Goal: Learn about a topic

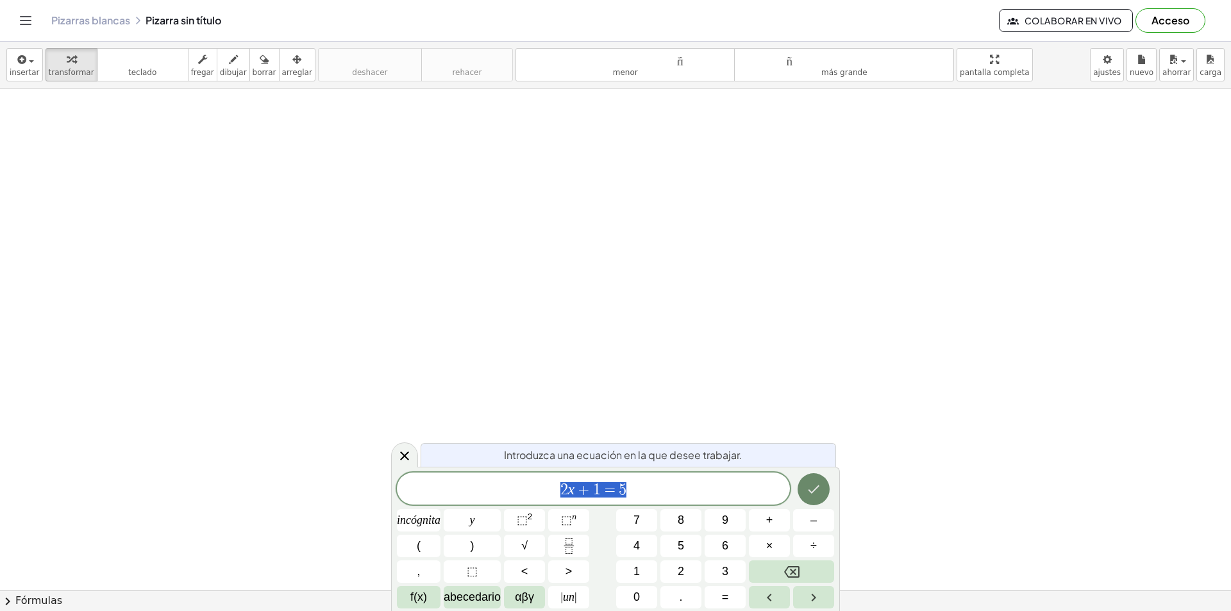
click at [819, 485] on icon "Hecho" at bounding box center [813, 489] width 15 height 15
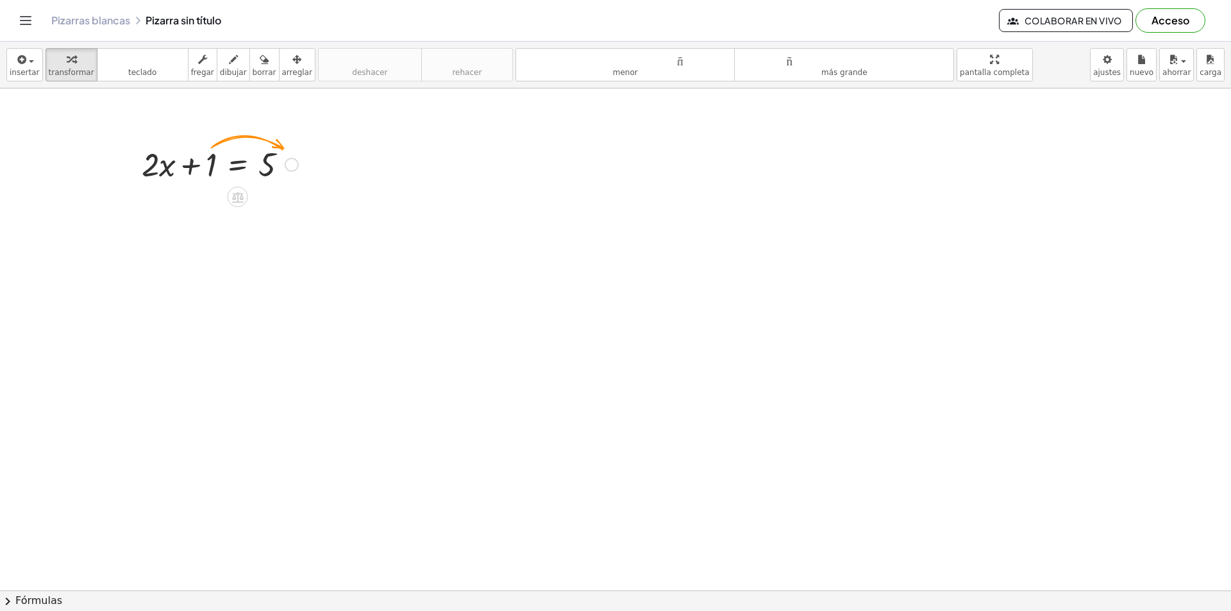
click at [210, 160] on div at bounding box center [219, 164] width 169 height 44
click at [278, 165] on div at bounding box center [219, 164] width 169 height 44
drag, startPoint x: 192, startPoint y: 165, endPoint x: 294, endPoint y: 156, distance: 103.0
click at [294, 156] on div at bounding box center [219, 164] width 169 height 44
click at [162, 210] on div at bounding box center [219, 207] width 251 height 44
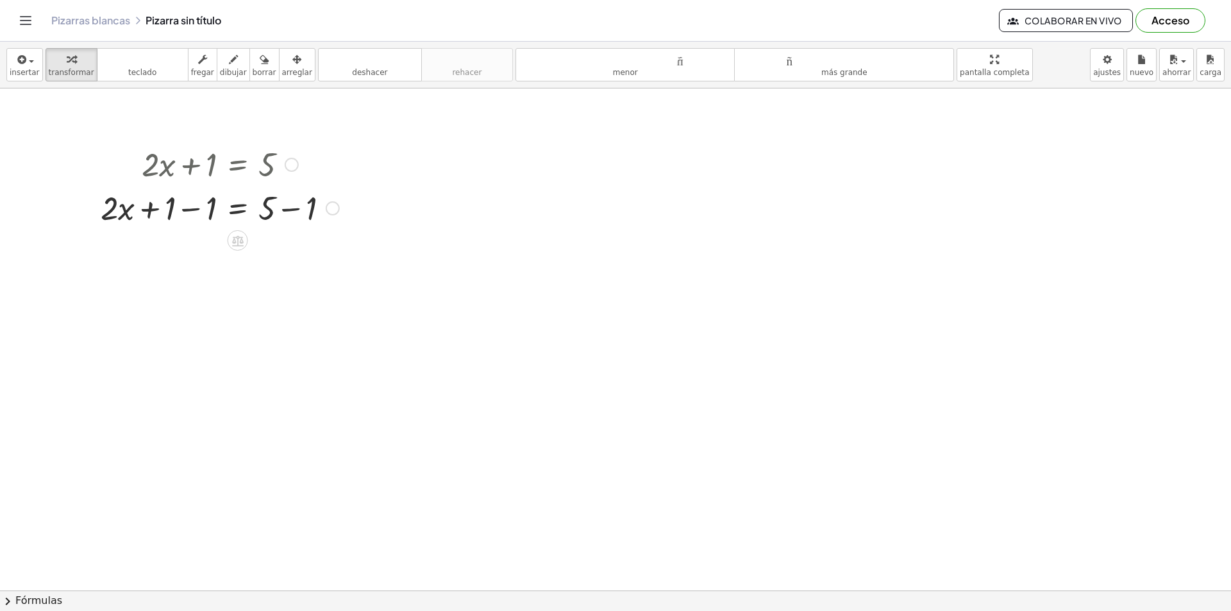
click at [331, 209] on div at bounding box center [333, 208] width 14 height 14
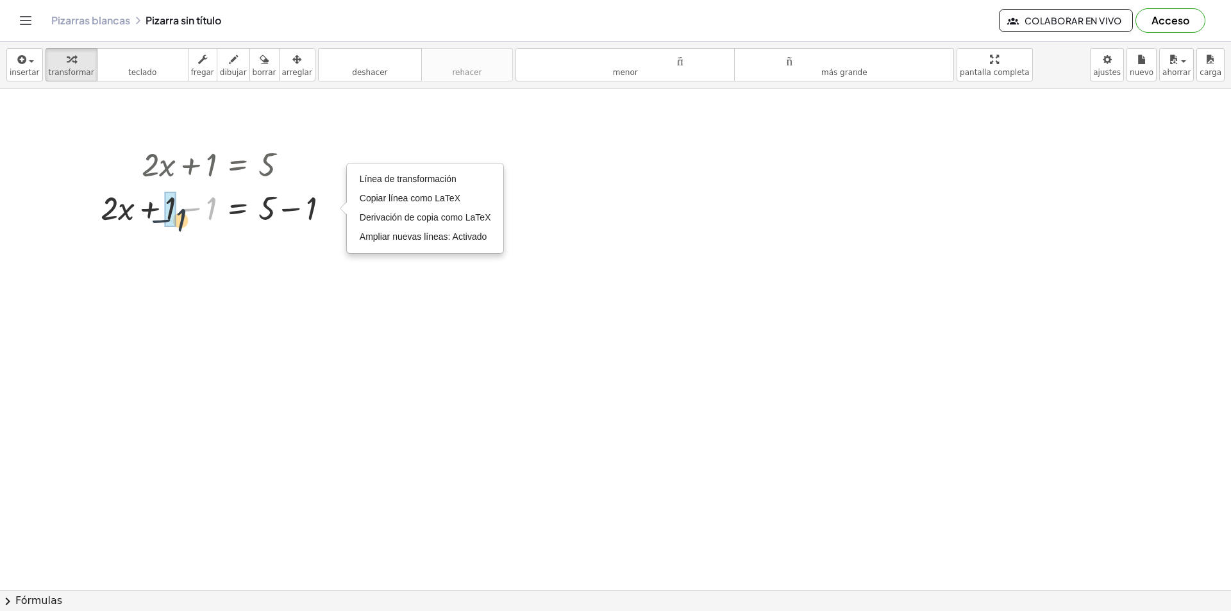
drag, startPoint x: 203, startPoint y: 210, endPoint x: 169, endPoint y: 218, distance: 35.0
drag, startPoint x: 314, startPoint y: 248, endPoint x: 273, endPoint y: 249, distance: 40.4
drag, startPoint x: 190, startPoint y: 296, endPoint x: 265, endPoint y: 335, distance: 83.8
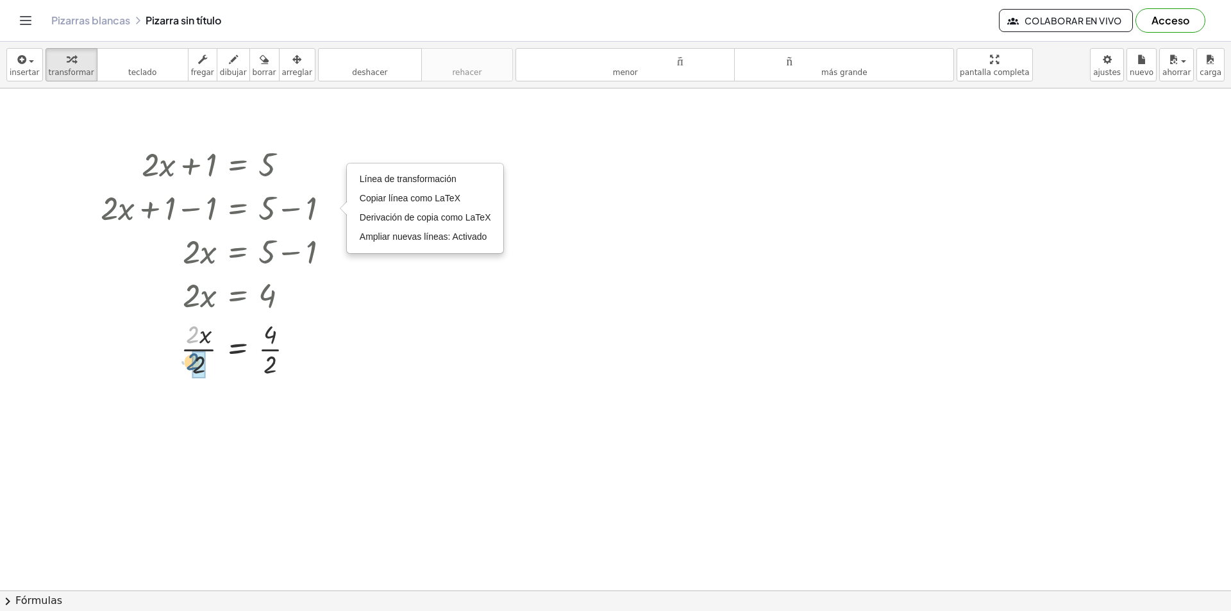
drag, startPoint x: 192, startPoint y: 338, endPoint x: 193, endPoint y: 374, distance: 35.9
drag, startPoint x: 273, startPoint y: 398, endPoint x: 264, endPoint y: 445, distance: 47.7
click at [22, 71] on font "insertar" at bounding box center [25, 72] width 30 height 9
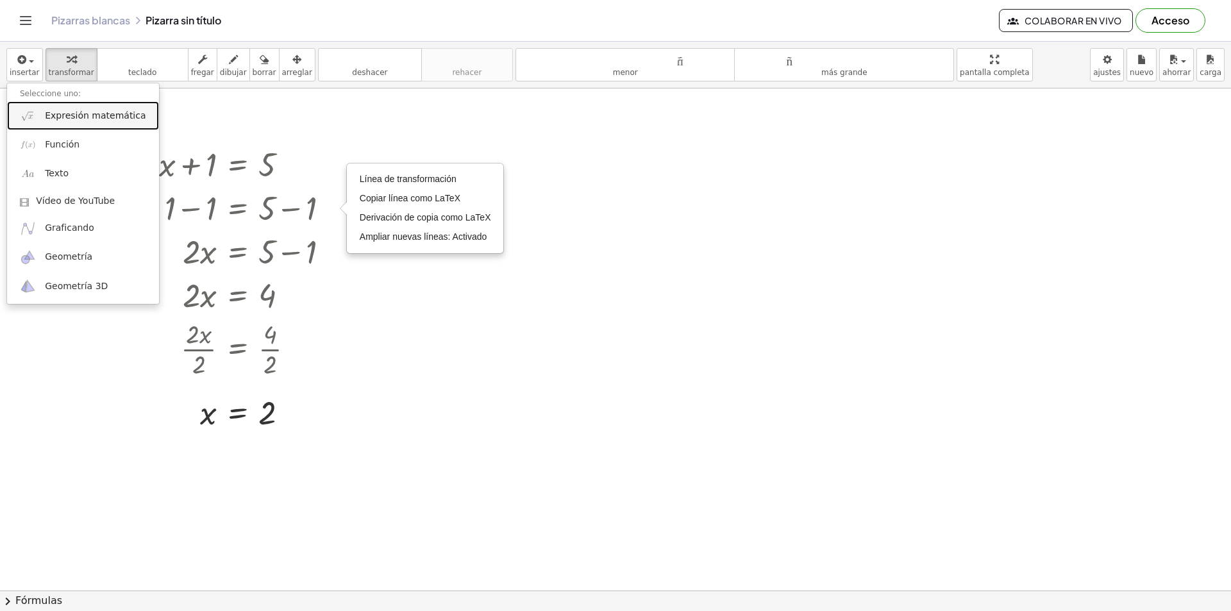
click at [109, 115] on font "Expresión matemática" at bounding box center [95, 115] width 101 height 10
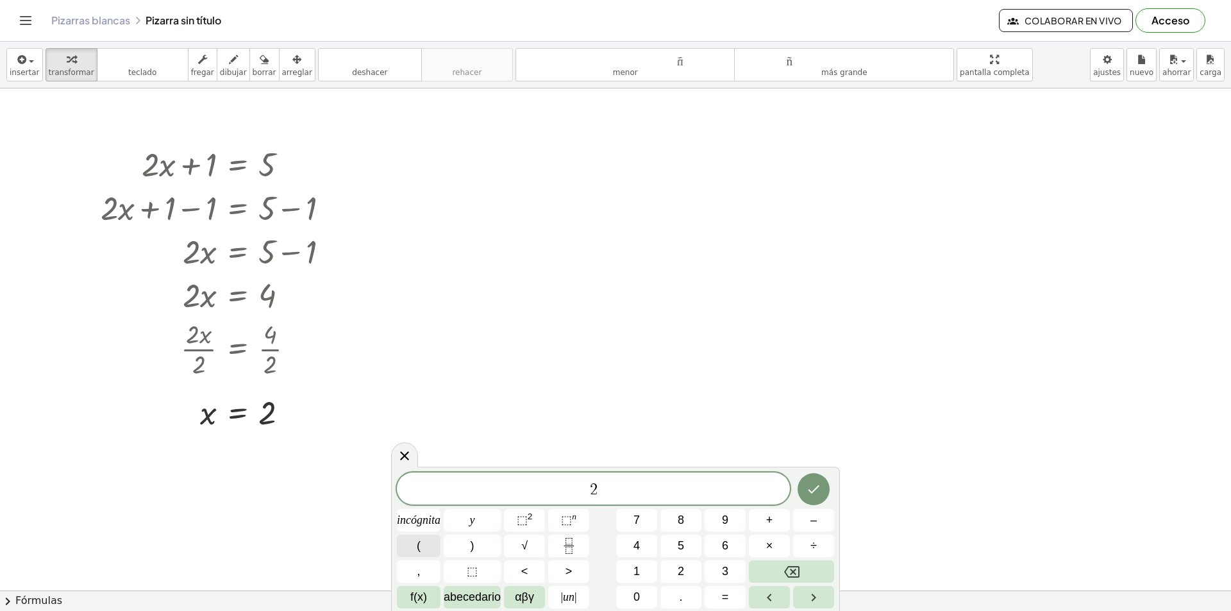
click at [421, 539] on button "(" at bounding box center [419, 546] width 44 height 22
click at [468, 544] on button ")" at bounding box center [472, 546] width 57 height 22
click at [768, 519] on font "+" at bounding box center [769, 520] width 7 height 13
click at [637, 570] on font "1" at bounding box center [637, 571] width 6 height 13
click at [722, 592] on font "=" at bounding box center [725, 597] width 7 height 13
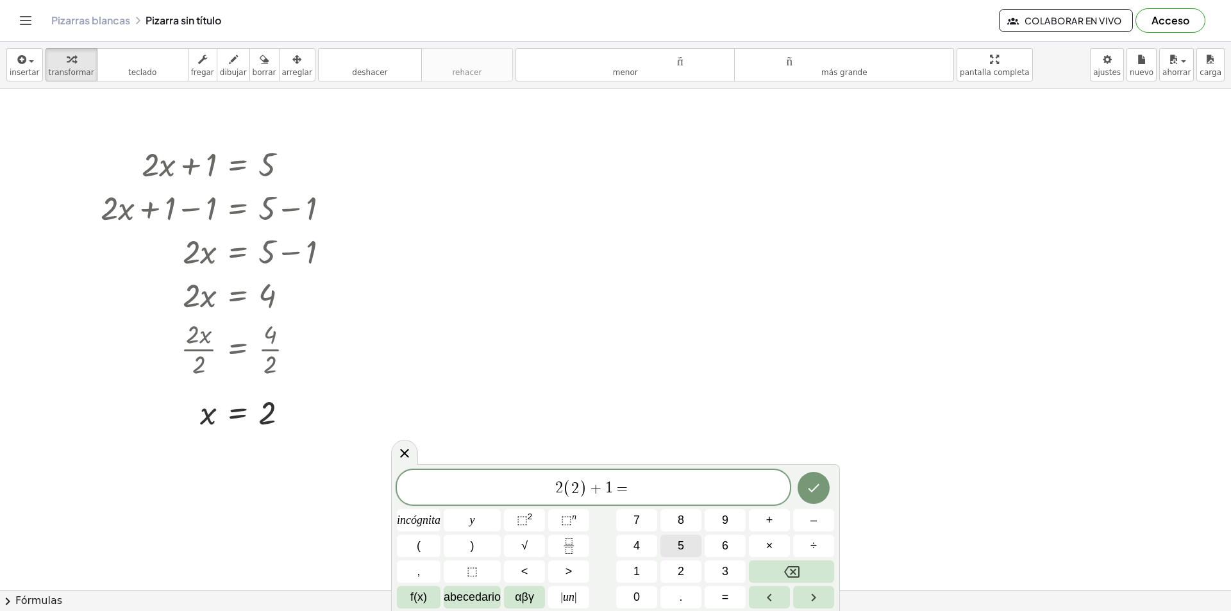
click at [680, 542] on font "5" at bounding box center [681, 545] width 6 height 13
click at [811, 495] on icon "Hecho" at bounding box center [813, 487] width 15 height 15
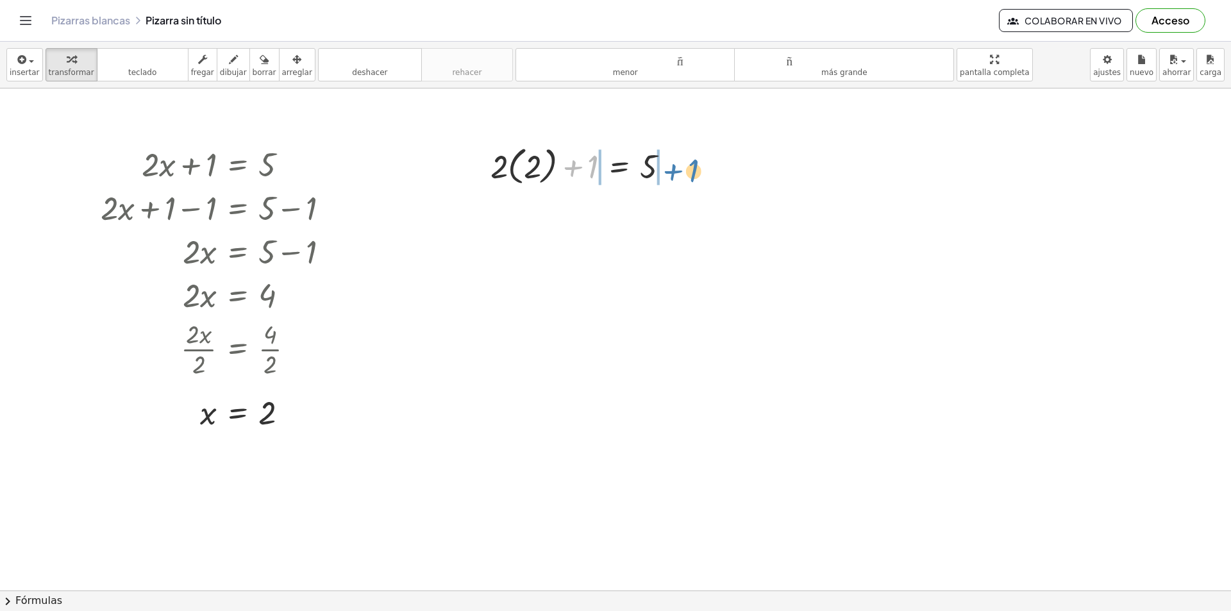
drag, startPoint x: 594, startPoint y: 162, endPoint x: 697, endPoint y: 164, distance: 103.3
drag, startPoint x: 588, startPoint y: 207, endPoint x: 540, endPoint y: 205, distance: 48.1
click at [540, 205] on div at bounding box center [585, 212] width 284 height 47
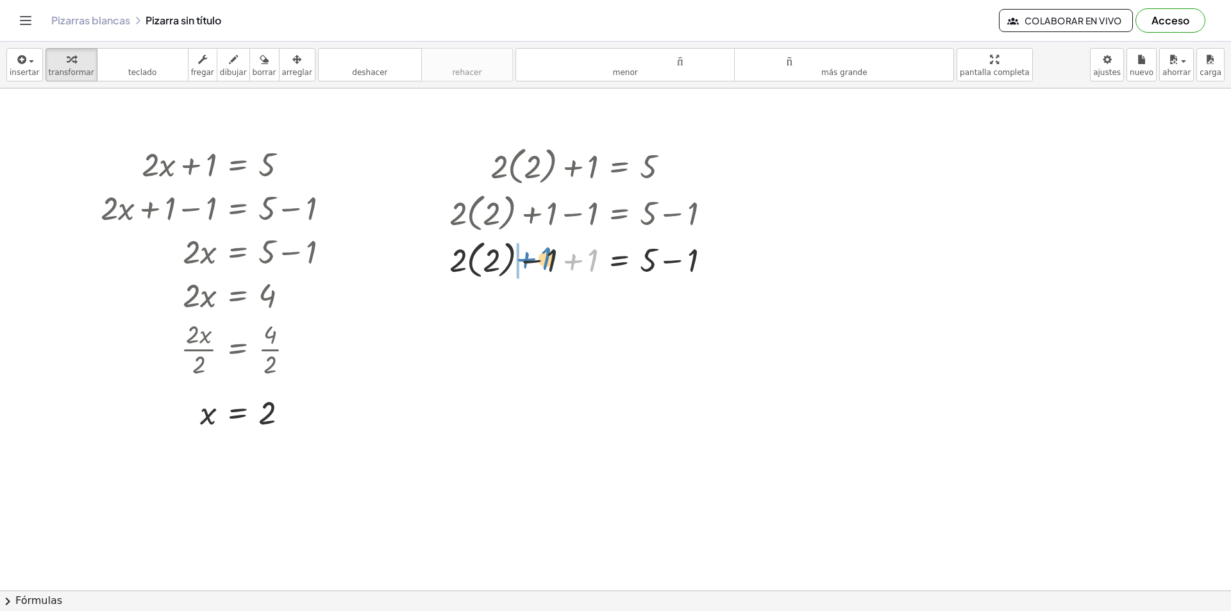
drag, startPoint x: 593, startPoint y: 258, endPoint x: 547, endPoint y: 256, distance: 45.6
click at [547, 256] on div at bounding box center [585, 258] width 284 height 47
drag, startPoint x: 547, startPoint y: 256, endPoint x: 592, endPoint y: 253, distance: 45.0
drag, startPoint x: 652, startPoint y: 301, endPoint x: 706, endPoint y: 300, distance: 53.9
click at [706, 300] on div at bounding box center [585, 305] width 284 height 47
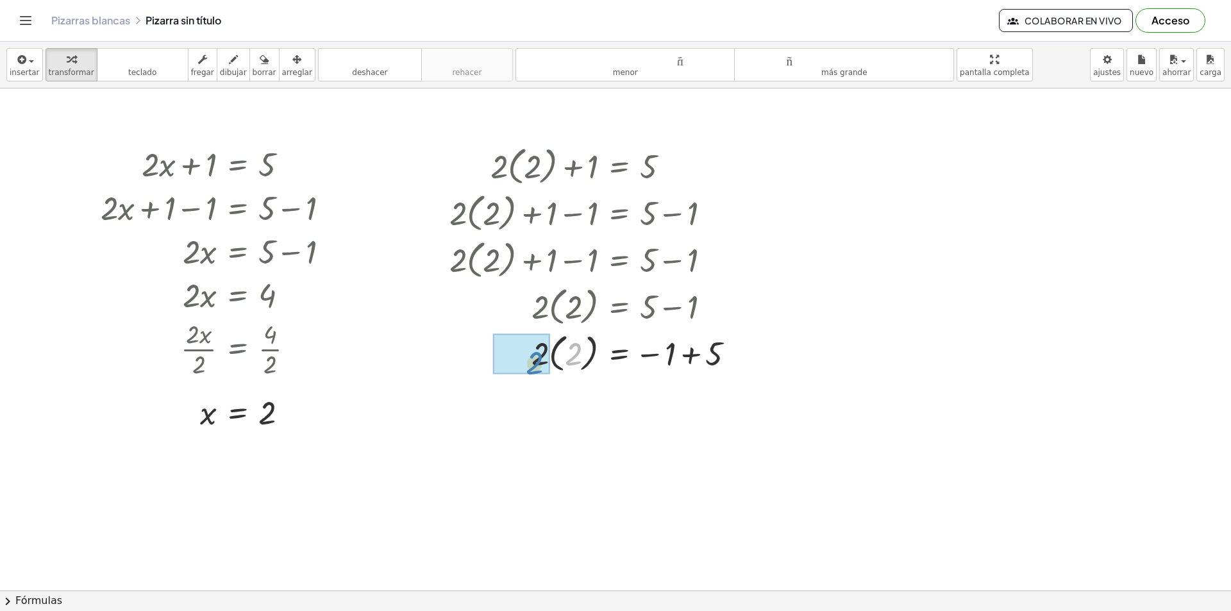
drag, startPoint x: 578, startPoint y: 353, endPoint x: 539, endPoint y: 361, distance: 39.9
drag, startPoint x: 711, startPoint y: 392, endPoint x: 663, endPoint y: 388, distance: 48.3
click at [663, 388] on div at bounding box center [597, 398] width 308 height 44
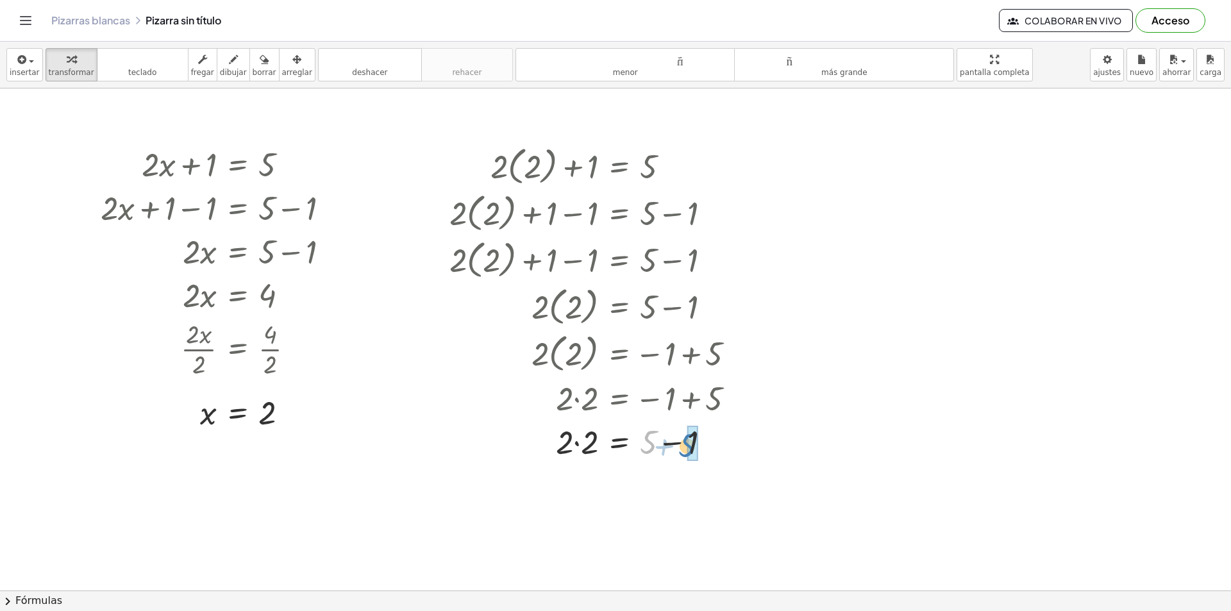
drag, startPoint x: 650, startPoint y: 434, endPoint x: 689, endPoint y: 433, distance: 39.1
drag, startPoint x: 594, startPoint y: 485, endPoint x: 578, endPoint y: 487, distance: 16.1
click at [578, 487] on div at bounding box center [597, 485] width 308 height 44
click at [260, 64] on icon "button" at bounding box center [264, 59] width 9 height 15
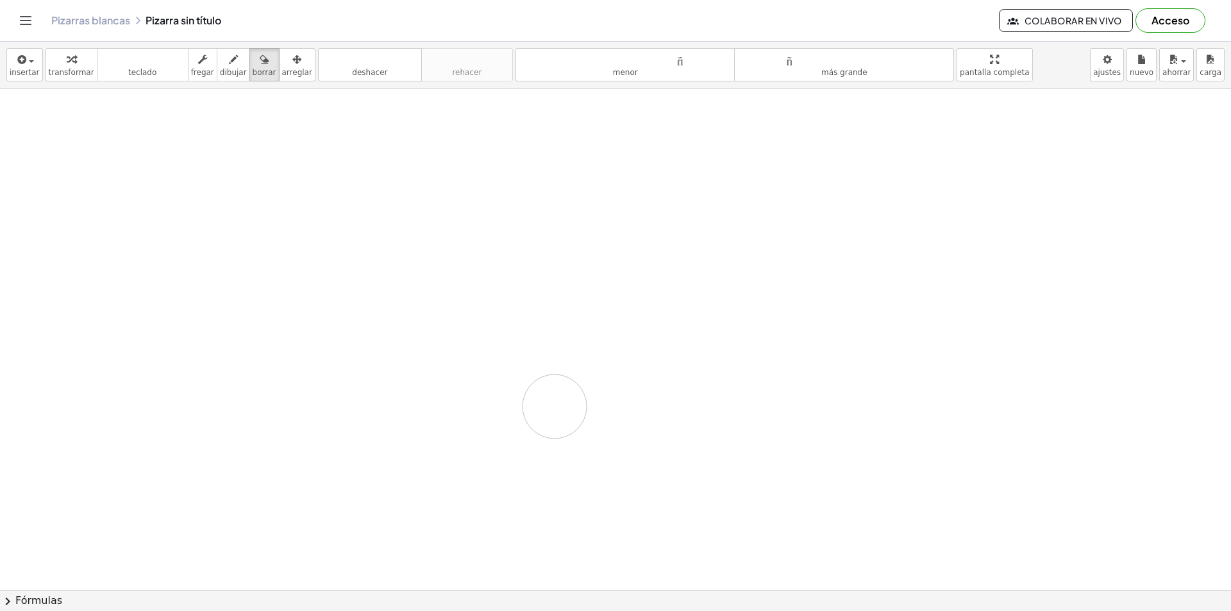
drag, startPoint x: 213, startPoint y: 172, endPoint x: 286, endPoint y: 330, distance: 174.5
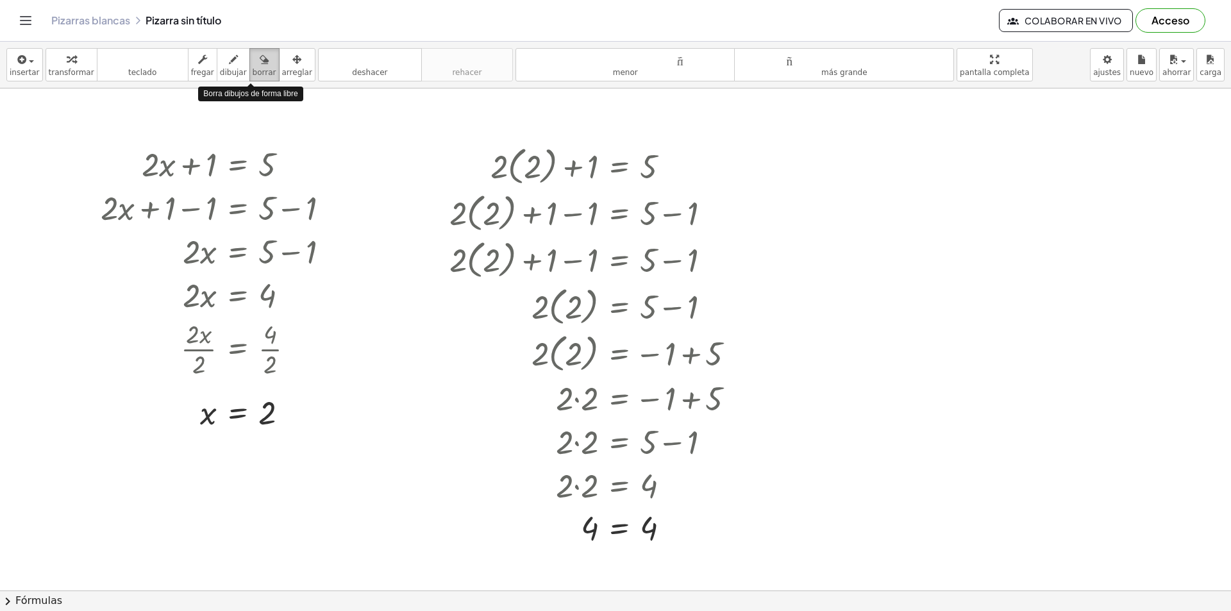
click at [253, 65] on div "button" at bounding box center [265, 58] width 24 height 15
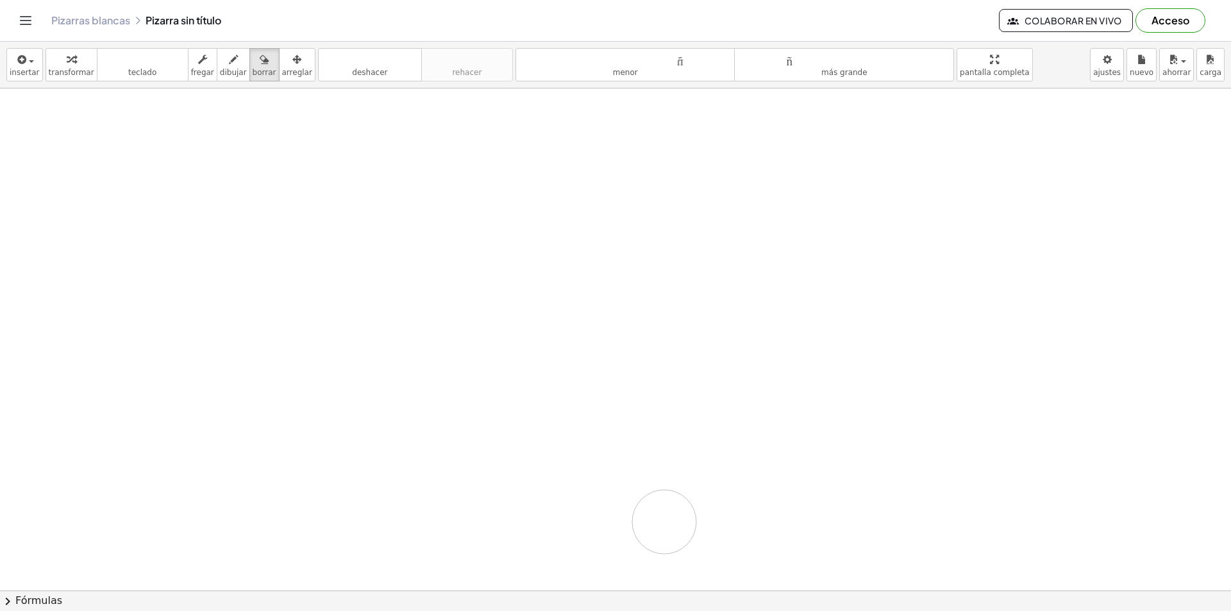
drag, startPoint x: 160, startPoint y: 160, endPoint x: 573, endPoint y: 435, distance: 496.1
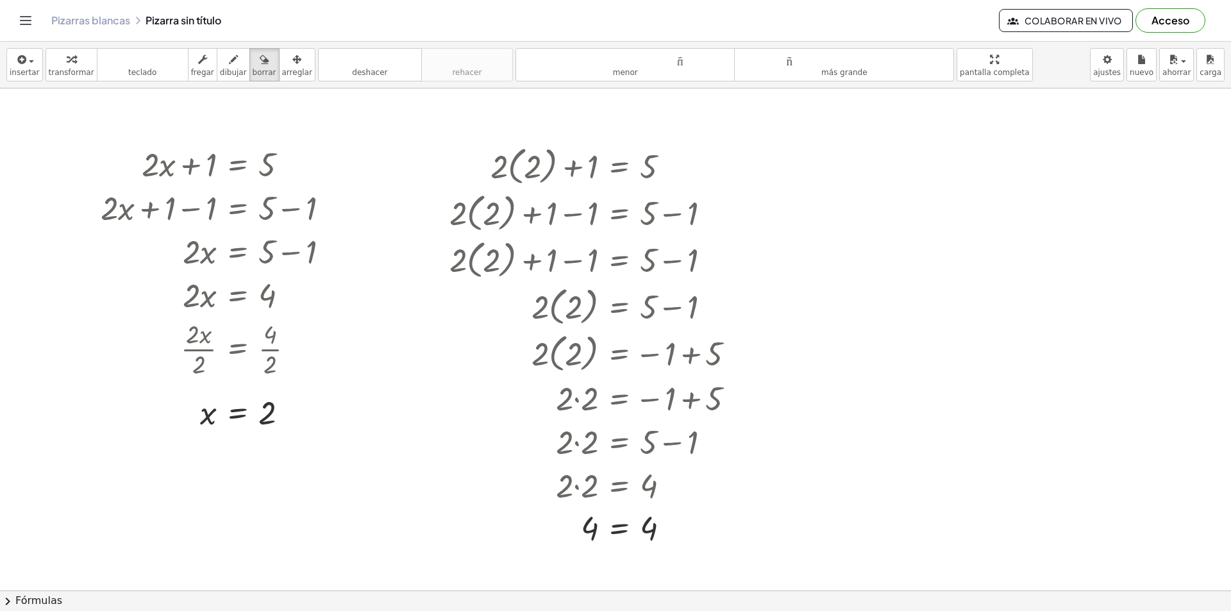
click at [27, 27] on icon "Cambiar navegación" at bounding box center [25, 20] width 15 height 15
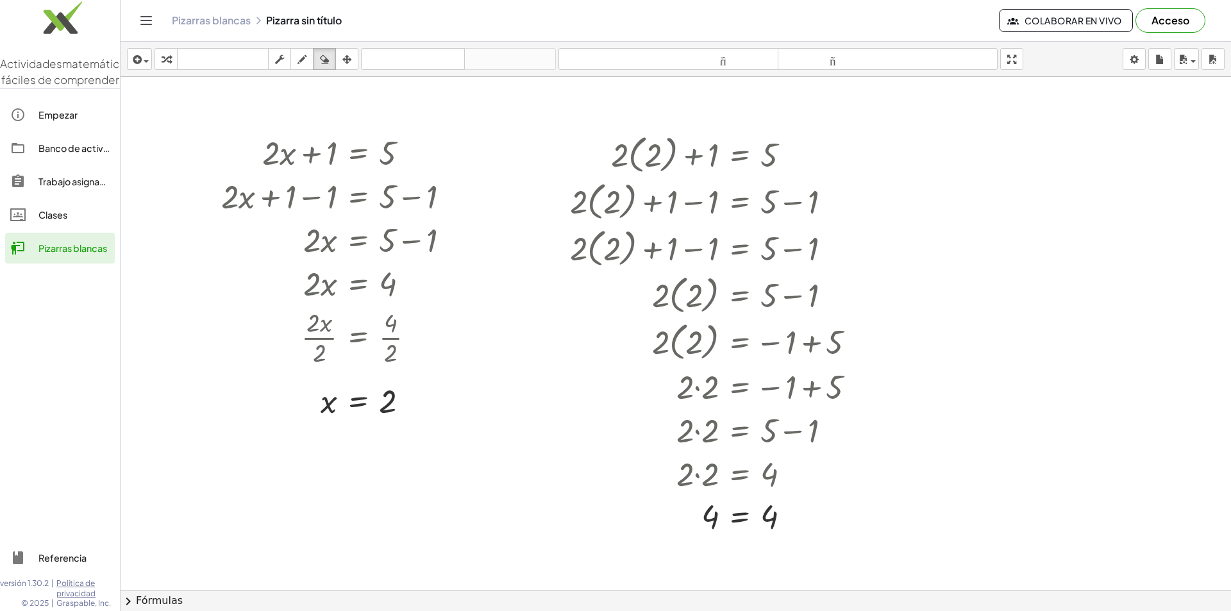
click at [69, 121] on font "Empezar" at bounding box center [57, 115] width 39 height 12
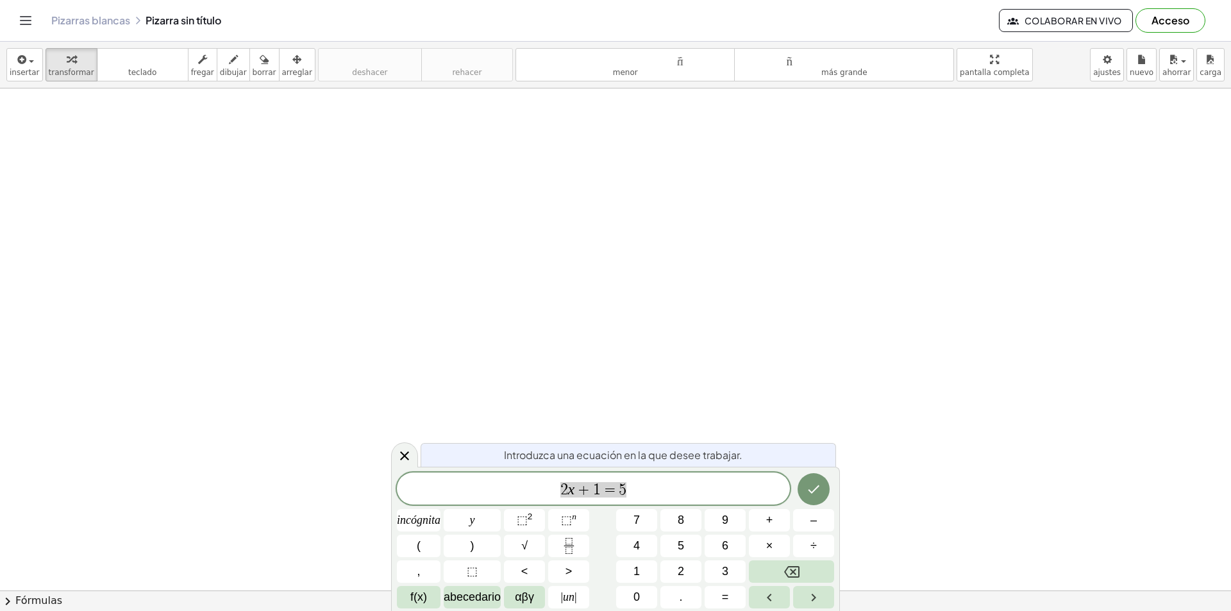
click at [1165, 152] on div at bounding box center [615, 591] width 1231 height 1004
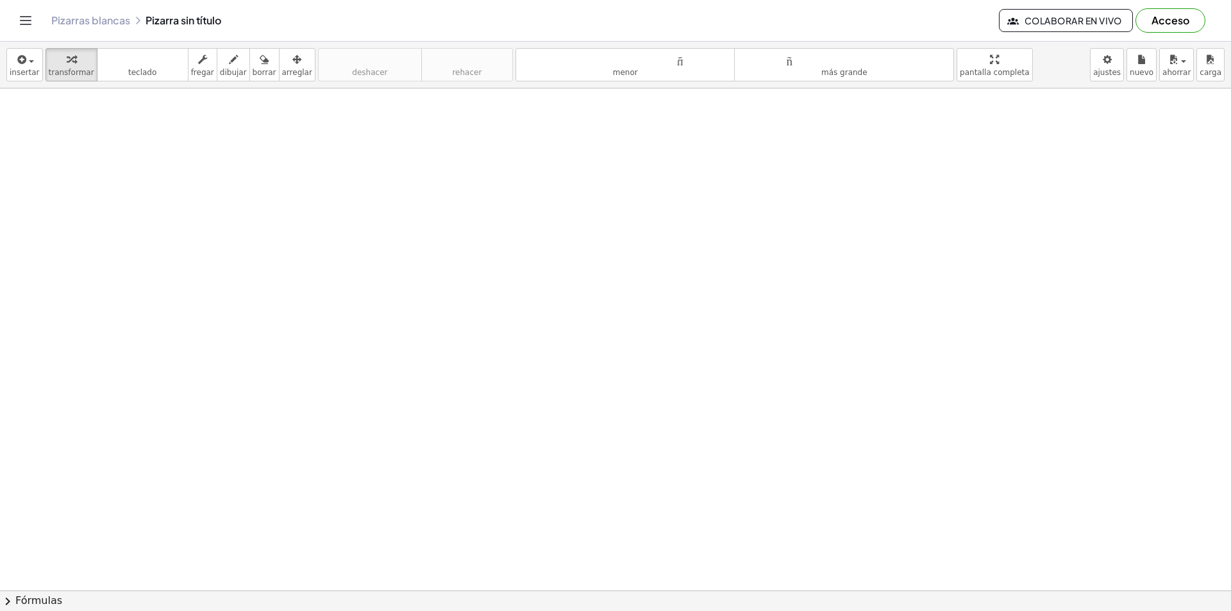
click at [1158, 17] on font "Acceso" at bounding box center [1171, 19] width 38 height 13
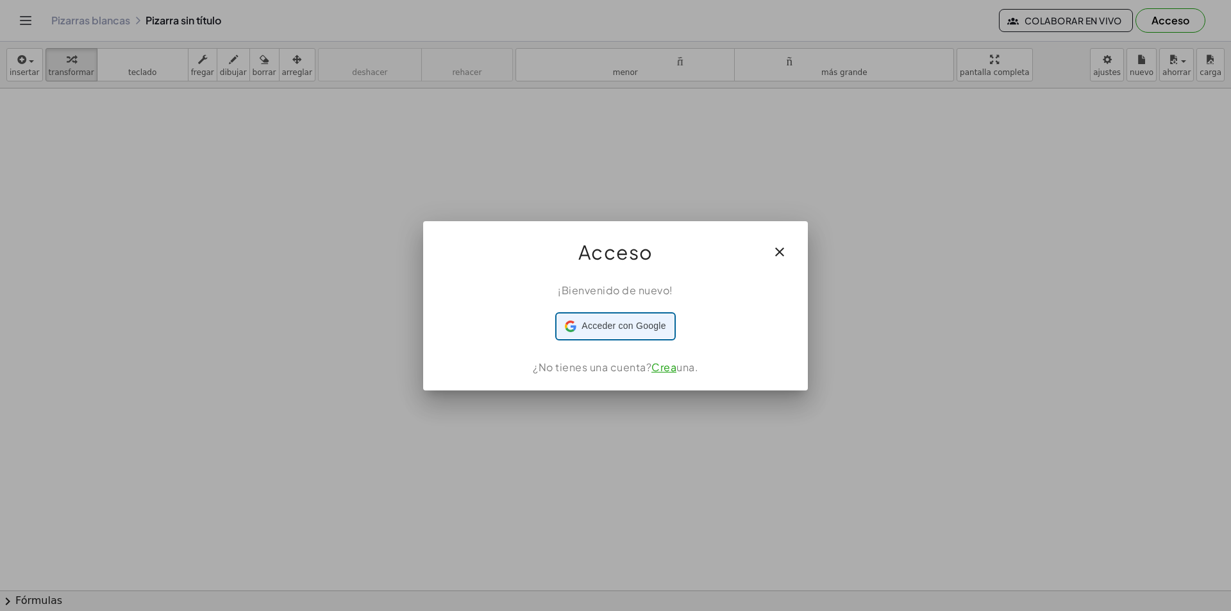
click at [611, 324] on font "Acceder con Google" at bounding box center [624, 326] width 84 height 10
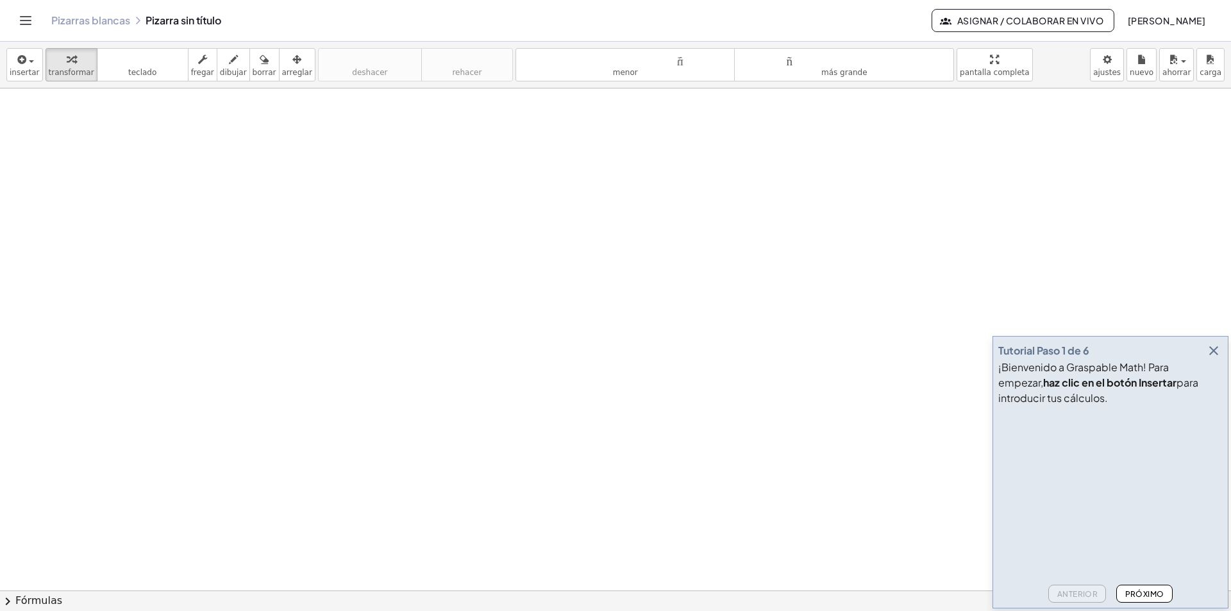
click at [1156, 584] on div "Anterior Próximo" at bounding box center [1111, 591] width 224 height 23
click at [1154, 588] on button "Próximo" at bounding box center [1145, 594] width 56 height 18
click at [1145, 593] on font "Próximo" at bounding box center [1145, 594] width 39 height 10
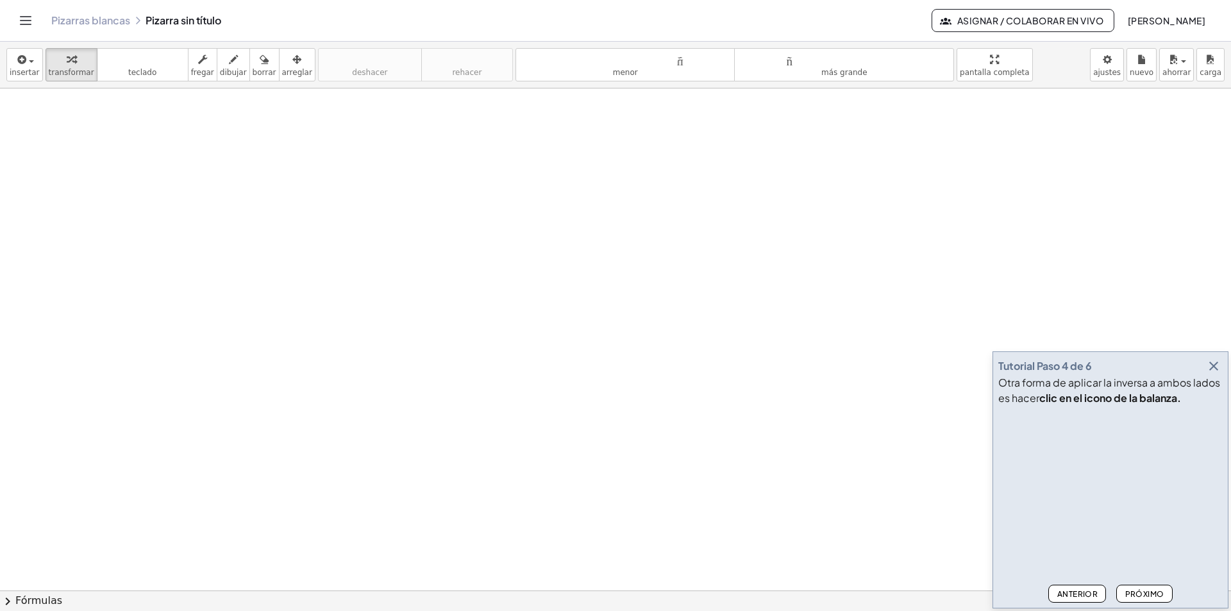
click at [1145, 593] on font "Próximo" at bounding box center [1145, 594] width 39 height 10
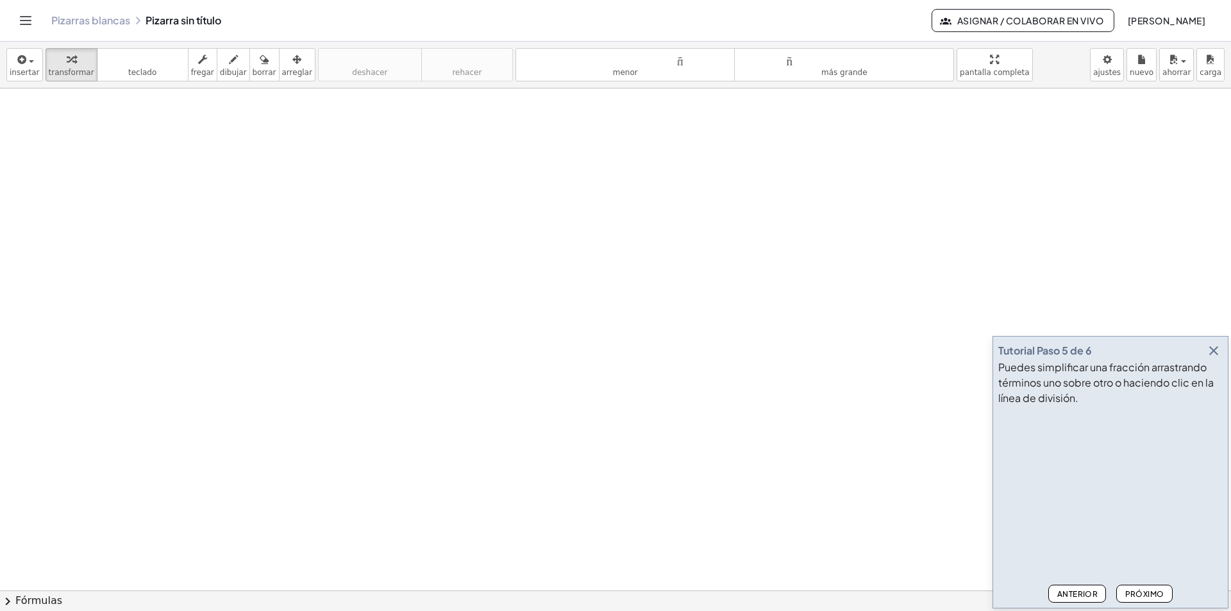
click at [1134, 599] on button "Próximo" at bounding box center [1145, 594] width 56 height 18
